Goal: Find contact information: Find contact information

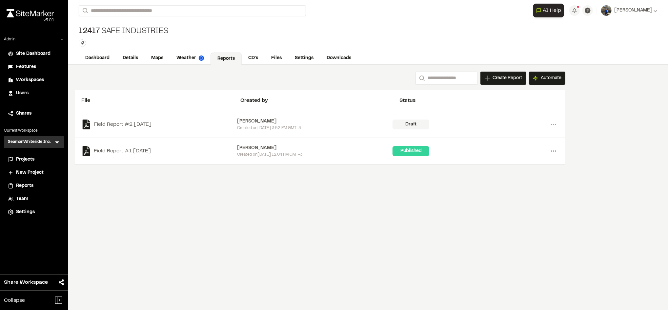
click at [108, 57] on link "Dashboard" at bounding box center [97, 58] width 37 height 12
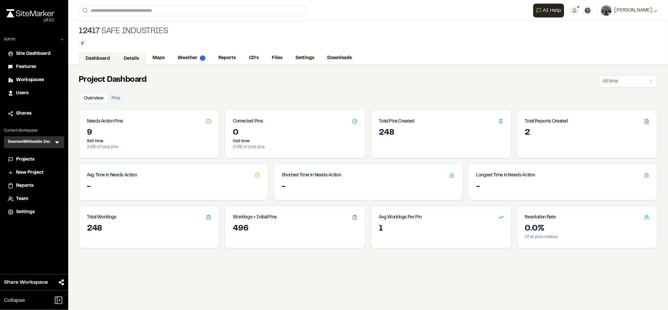
click at [133, 57] on link "Details" at bounding box center [131, 58] width 29 height 12
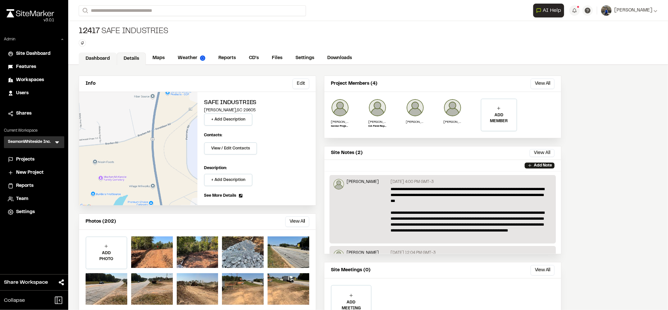
click at [92, 58] on link "Dashboard" at bounding box center [98, 58] width 38 height 12
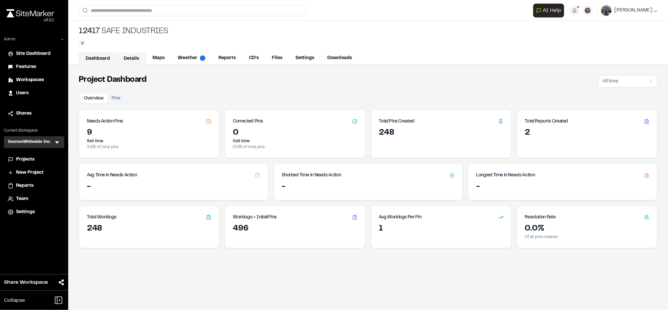
click at [139, 54] on link "Details" at bounding box center [131, 58] width 29 height 12
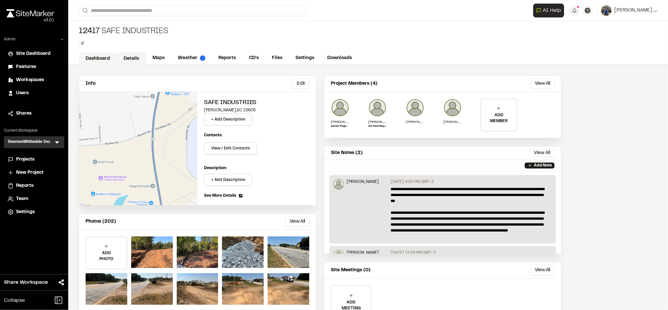
click at [98, 60] on link "Dashboard" at bounding box center [98, 58] width 38 height 12
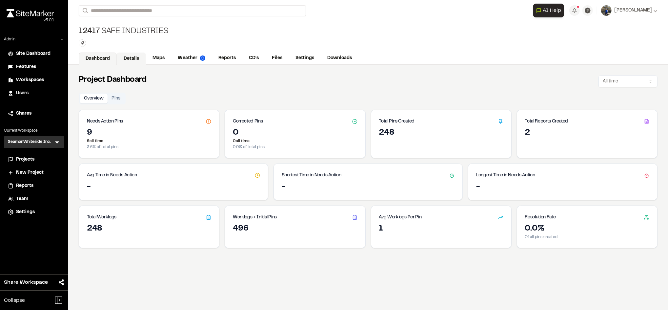
click at [135, 61] on link "Details" at bounding box center [131, 58] width 29 height 12
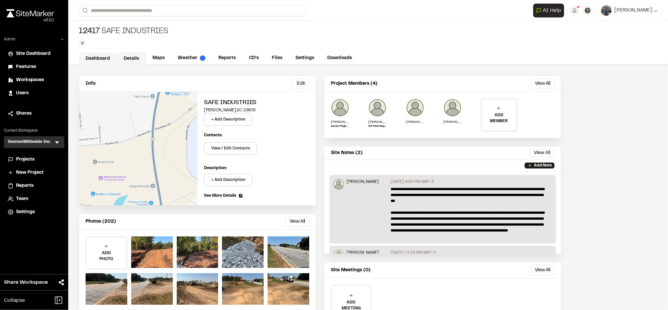
click at [98, 59] on link "Dashboard" at bounding box center [98, 58] width 38 height 12
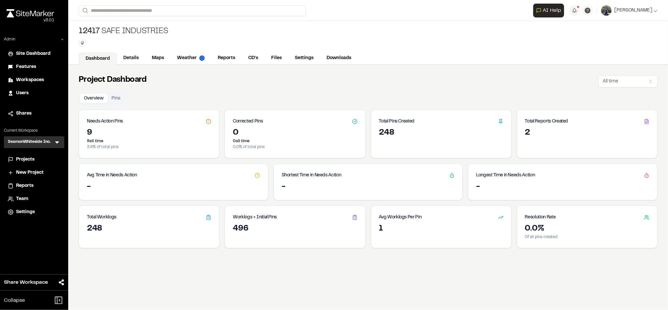
click at [178, 37] on div "12417 Safe Industries Type Enter or comma to add tag." at bounding box center [368, 36] width 600 height 31
click at [124, 56] on link "Details" at bounding box center [131, 58] width 29 height 12
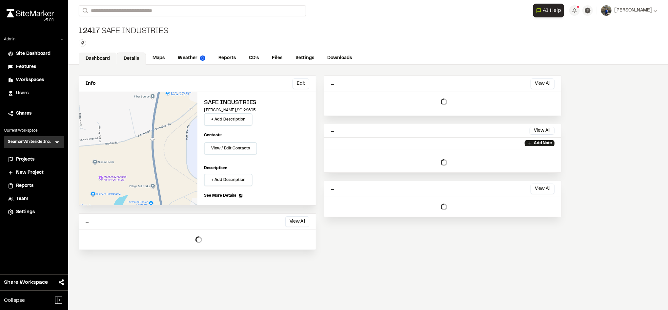
click at [95, 56] on link "Dashboard" at bounding box center [98, 58] width 38 height 12
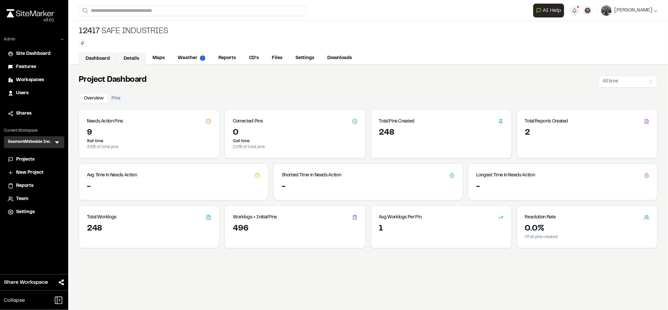
click at [137, 61] on link "Details" at bounding box center [131, 58] width 29 height 12
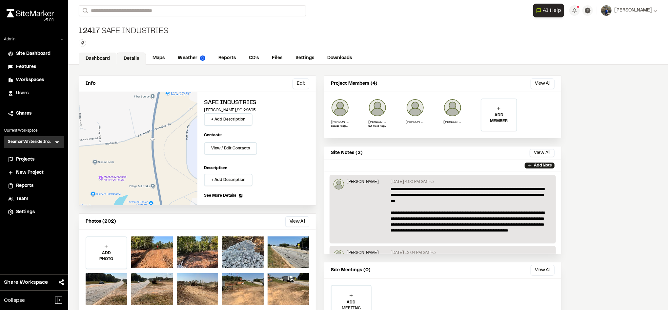
click at [109, 60] on link "Dashboard" at bounding box center [98, 58] width 38 height 12
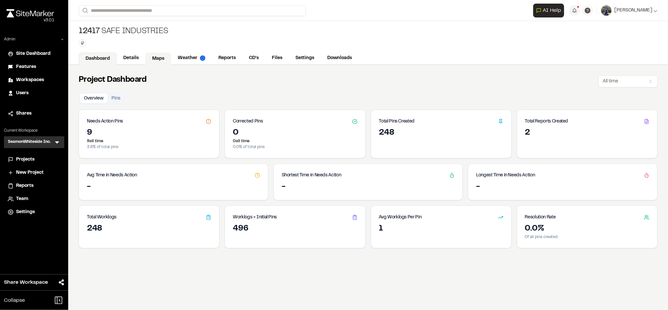
click at [160, 58] on link "Maps" at bounding box center [158, 58] width 26 height 12
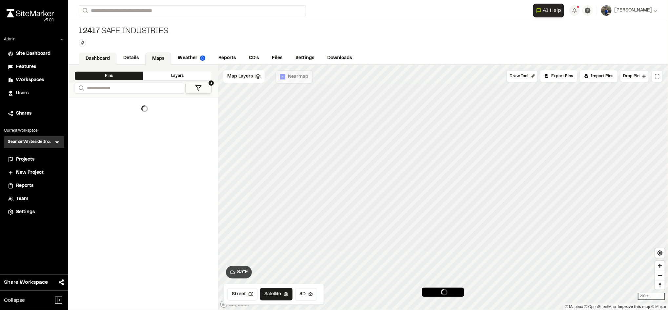
click at [96, 59] on link "Dashboard" at bounding box center [98, 58] width 38 height 12
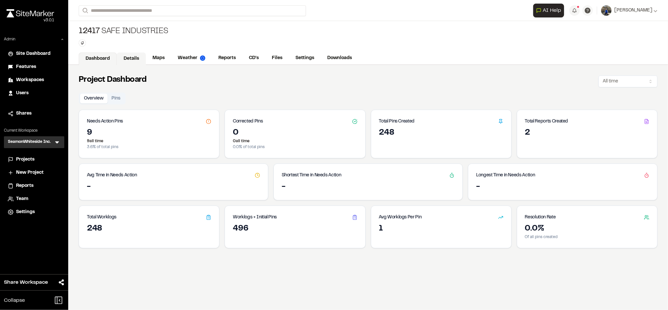
click at [142, 59] on link "Details" at bounding box center [131, 58] width 29 height 12
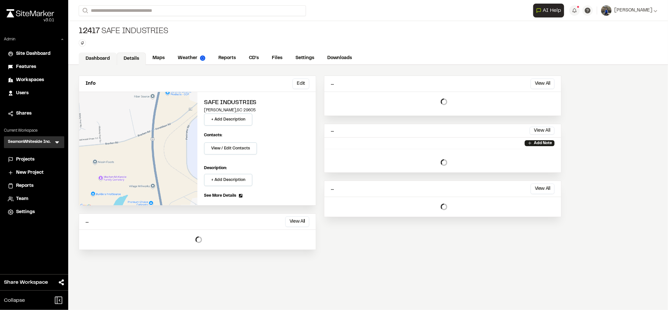
click at [109, 55] on link "Dashboard" at bounding box center [98, 58] width 38 height 12
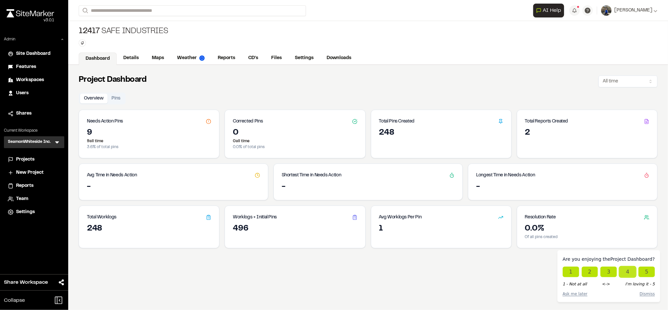
click at [633, 270] on button "4" at bounding box center [627, 271] width 16 height 10
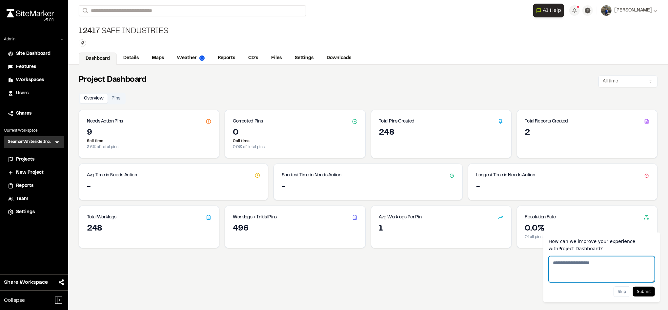
click at [625, 268] on textarea "How can we improve your experience with Project Dashboard ?" at bounding box center [602, 269] width 106 height 26
type textarea "*********"
click at [647, 295] on button "Submit" at bounding box center [644, 291] width 22 height 10
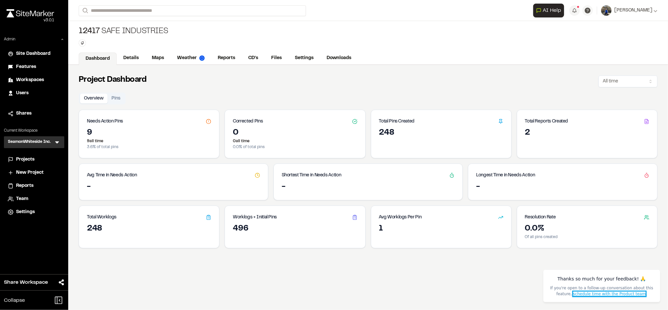
click at [576, 295] on link "schedule time with the Product team" at bounding box center [609, 293] width 73 height 5
click at [137, 56] on link "Details" at bounding box center [131, 58] width 29 height 12
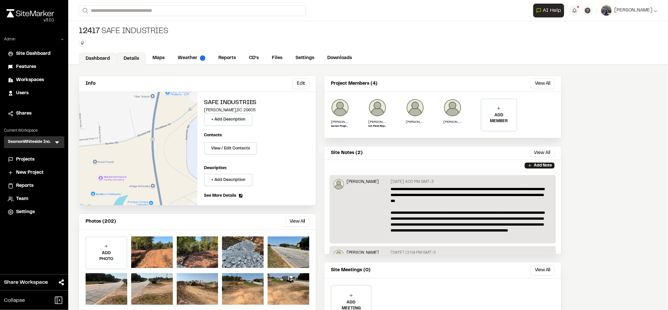
click at [100, 57] on link "Dashboard" at bounding box center [98, 58] width 38 height 12
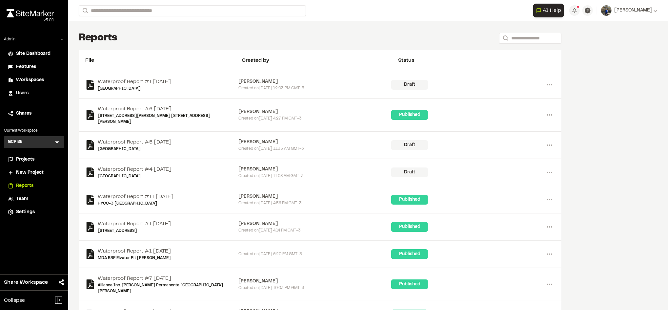
click at [22, 90] on span "Users" at bounding box center [22, 93] width 12 height 7
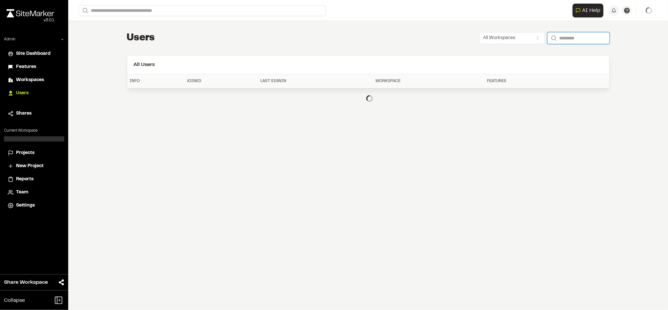
paste input "**********"
click at [558, 36] on input "**********" at bounding box center [578, 38] width 62 height 12
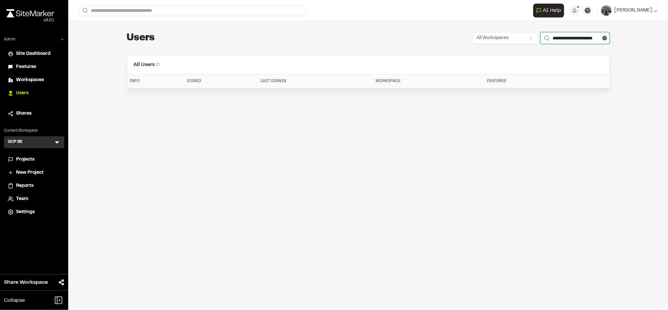
scroll to position [0, 9]
click at [560, 37] on input "**********" at bounding box center [574, 38] width 69 height 12
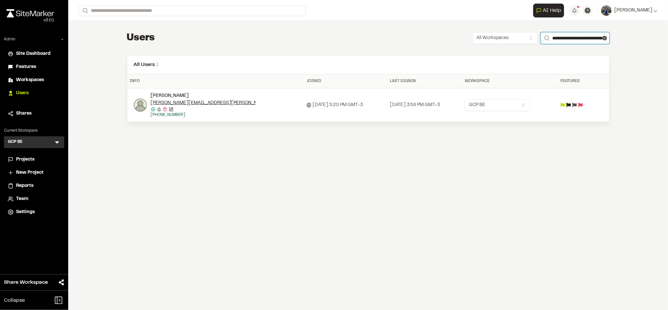
type input "**********"
drag, startPoint x: 229, startPoint y: 102, endPoint x: 150, endPoint y: 102, distance: 78.4
click at [151, 102] on div "[PERSON_NAME][EMAIL_ADDRESS][PERSON_NAME][DOMAIN_NAME]" at bounding box center [203, 102] width 105 height 7
copy link "[PERSON_NAME][EMAIL_ADDRESS][PERSON_NAME][DOMAIN_NAME]"
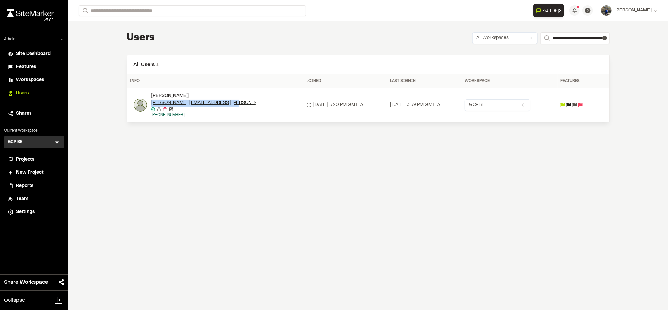
click at [135, 106] on img at bounding box center [140, 104] width 13 height 13
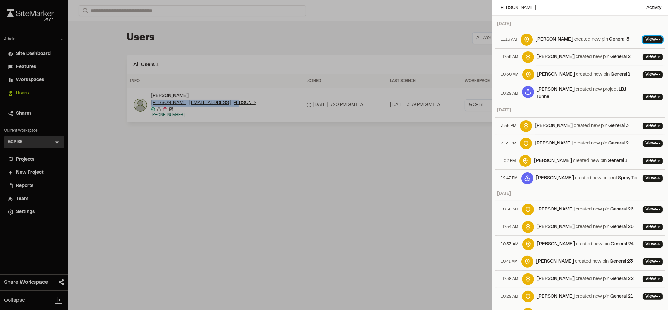
click at [656, 38] on span "->" at bounding box center [658, 40] width 4 height 4
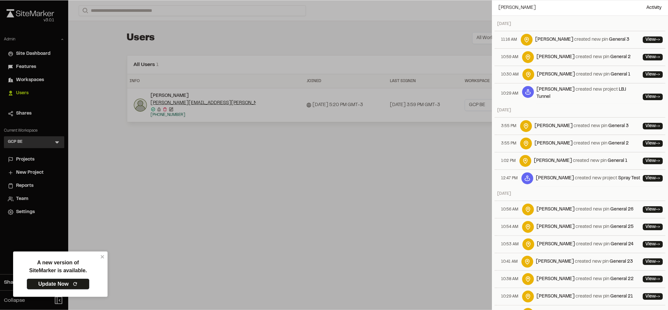
click at [338, 142] on div at bounding box center [334, 155] width 668 height 310
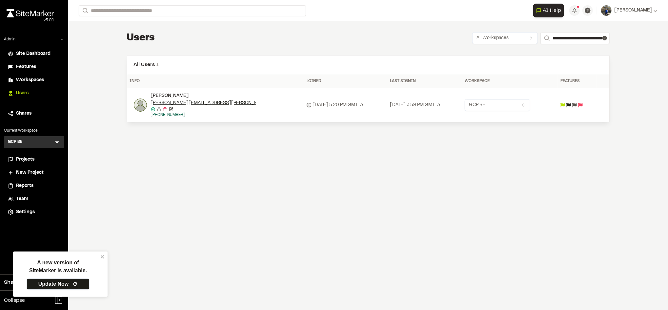
click at [52, 282] on link "Update Now" at bounding box center [58, 283] width 63 height 11
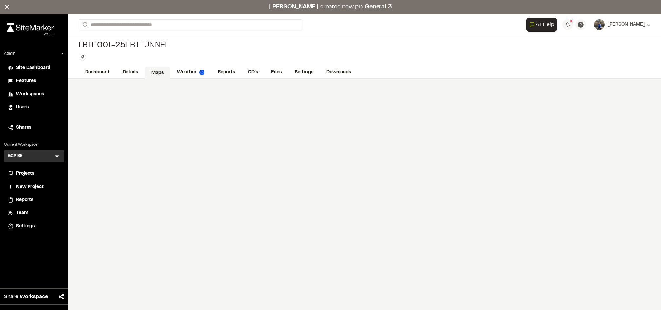
click at [158, 72] on link "Maps" at bounding box center [158, 73] width 26 height 12
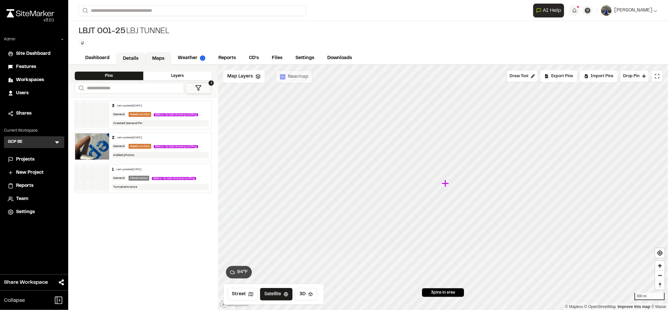
click at [124, 57] on link "Details" at bounding box center [130, 58] width 29 height 12
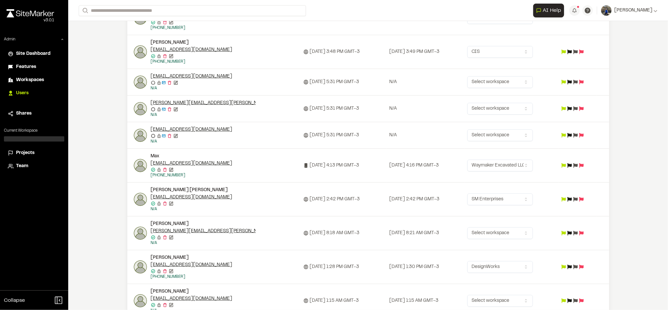
scroll to position [106, 0]
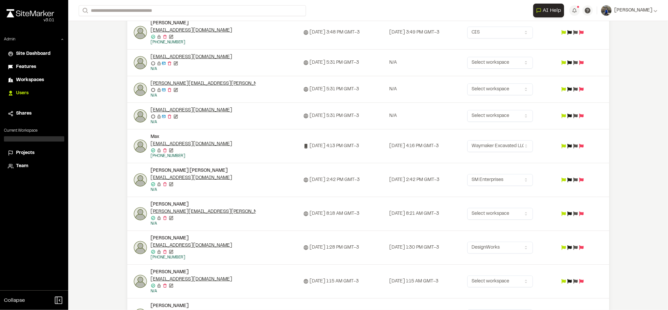
click at [135, 176] on img at bounding box center [140, 179] width 13 height 13
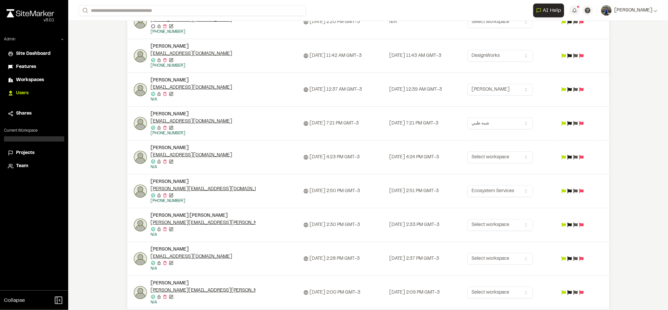
scroll to position [500, 0]
click at [500, 159] on html "**********" at bounding box center [334, 155] width 668 height 310
click at [420, 167] on html "**********" at bounding box center [334, 155] width 668 height 310
